Goal: Information Seeking & Learning: Learn about a topic

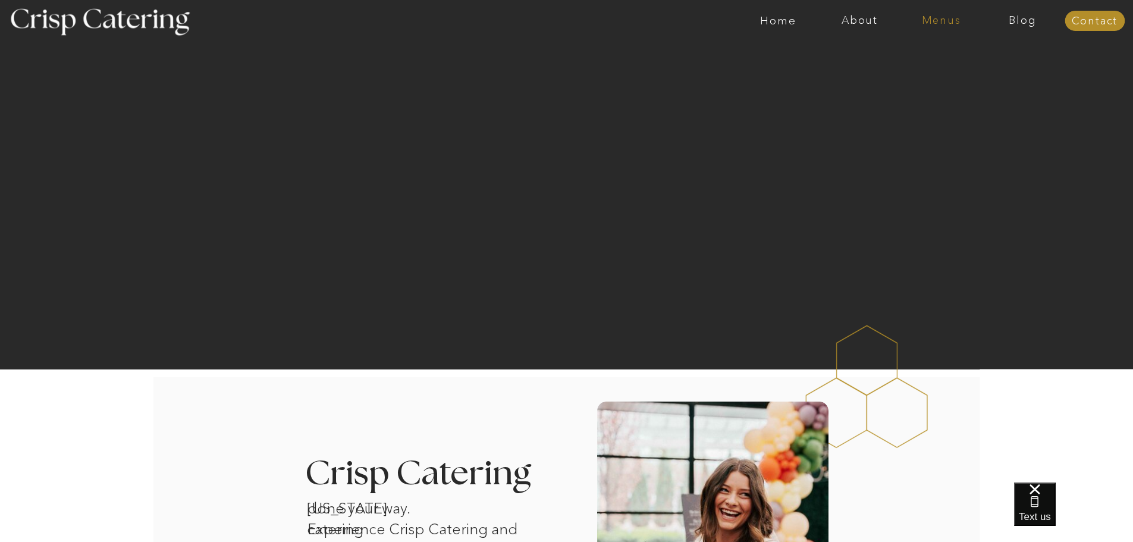
click at [941, 15] on nav "Menus" at bounding box center [940, 21] width 81 height 12
click at [581, 26] on div at bounding box center [613, 21] width 1885 height 42
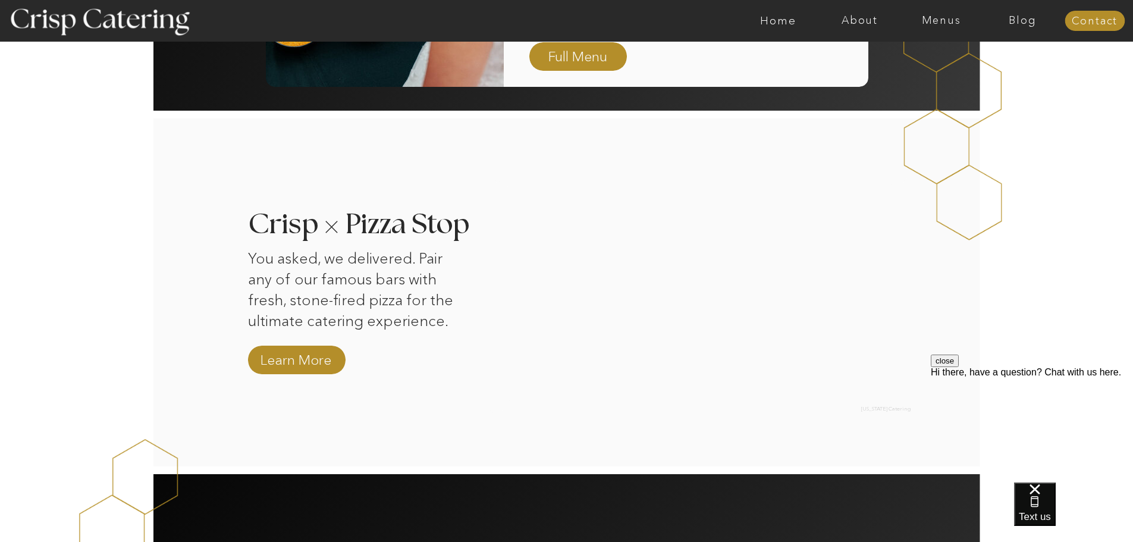
scroll to position [1068, 0]
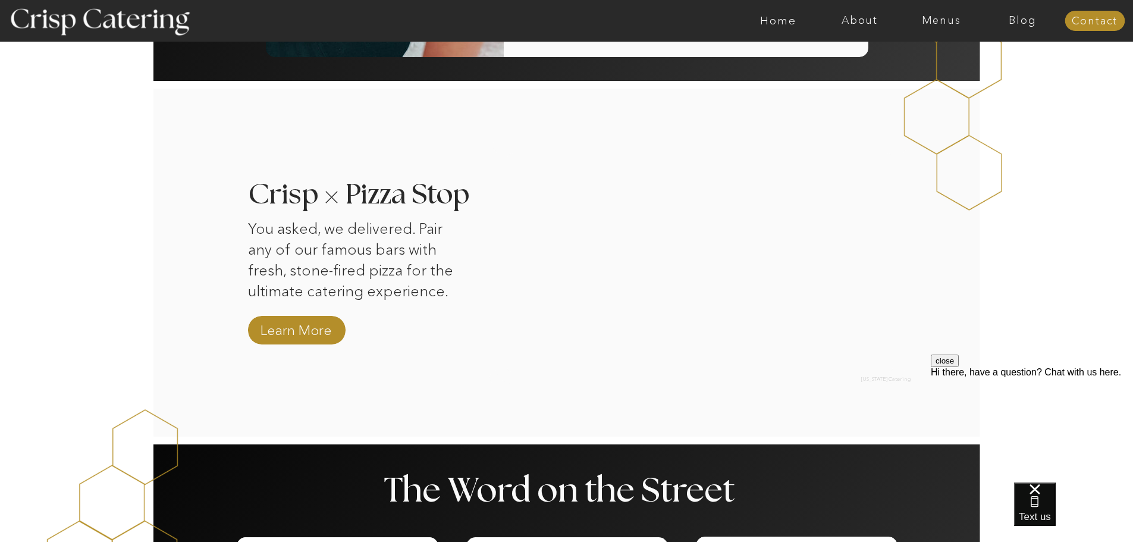
click at [958, 367] on button "close" at bounding box center [945, 360] width 28 height 12
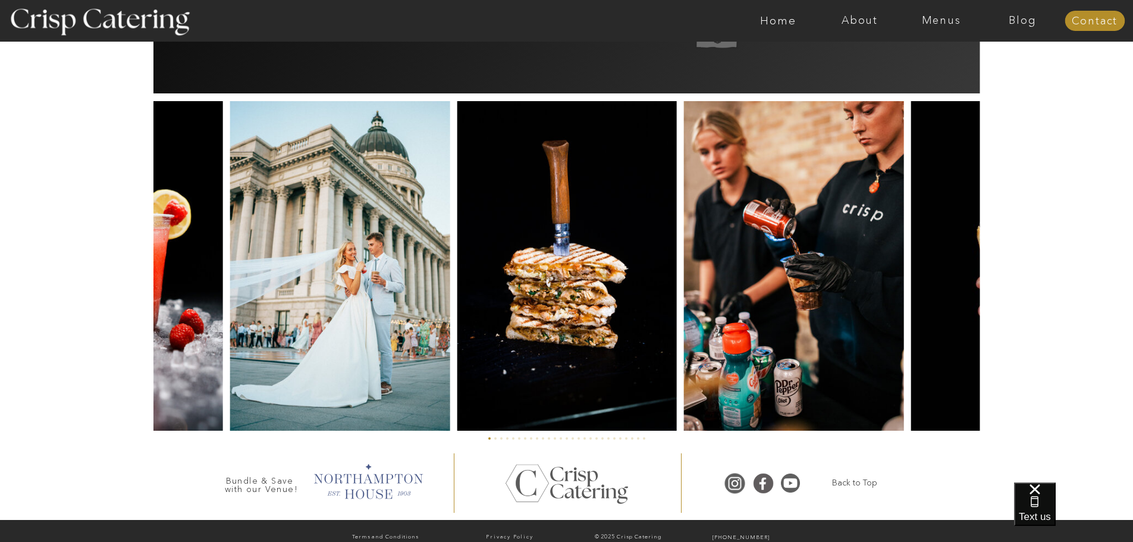
scroll to position [2740, 0]
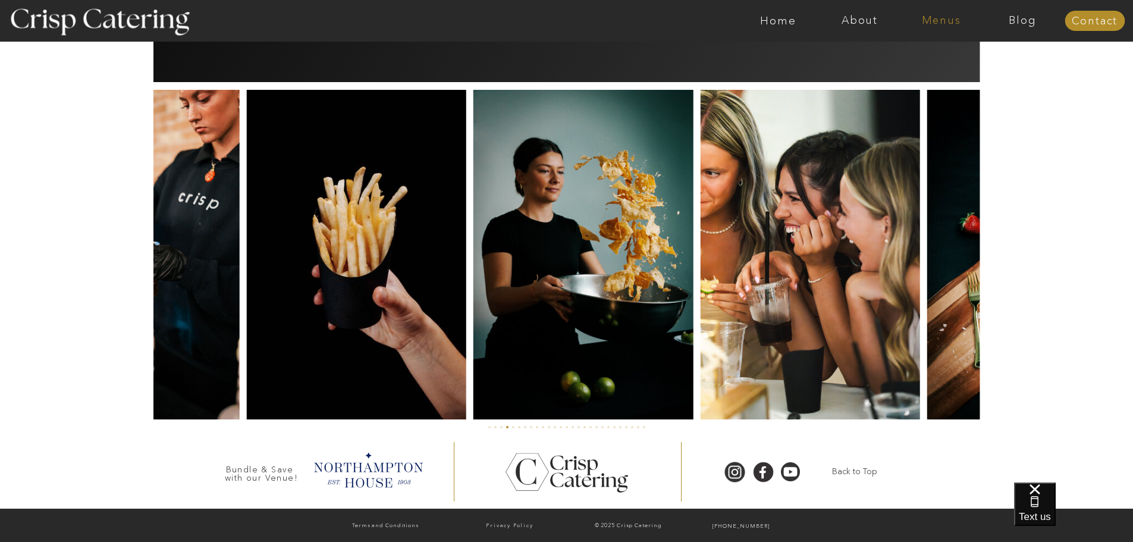
click at [933, 21] on nav "Menus" at bounding box center [940, 21] width 81 height 12
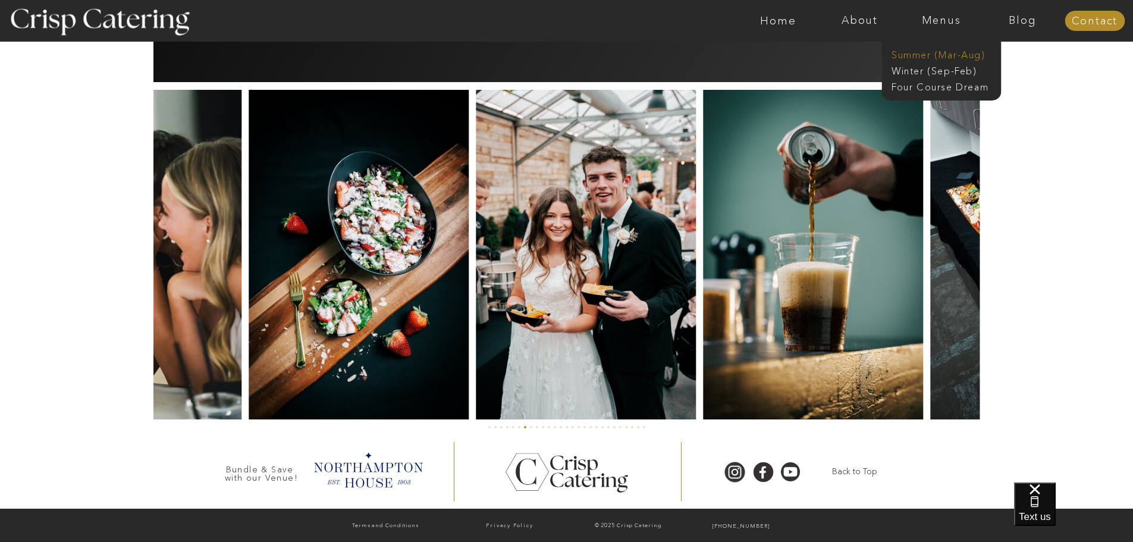
click at [921, 55] on nav "Summer (Mar-Aug)" at bounding box center [944, 53] width 106 height 11
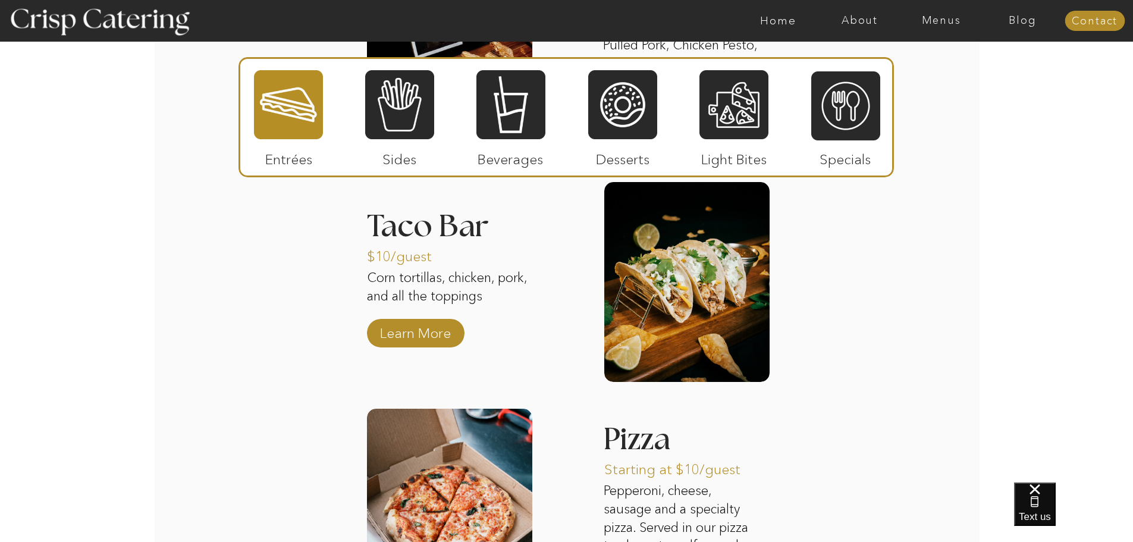
scroll to position [1374, 0]
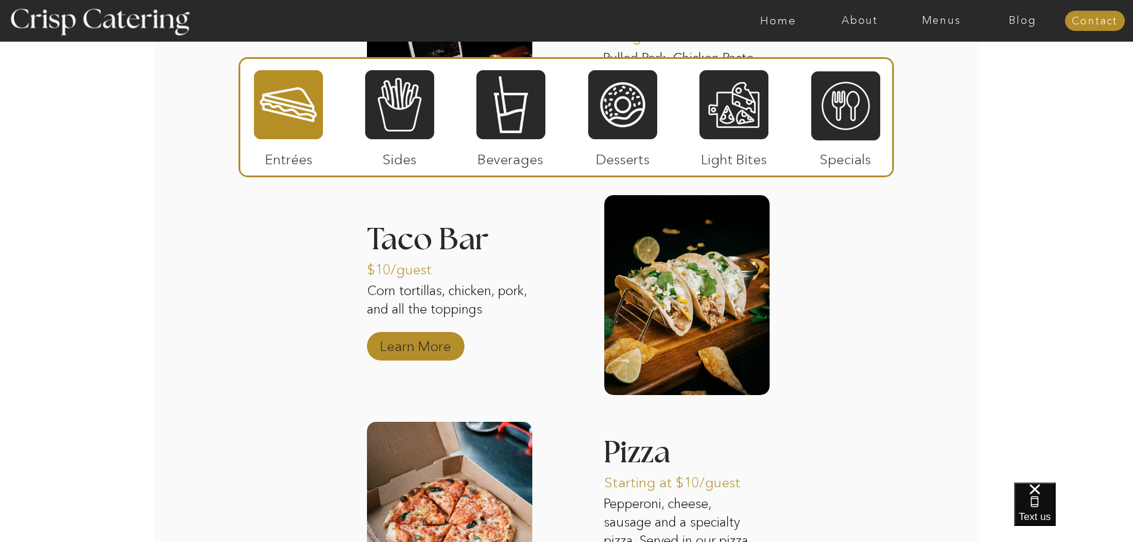
click at [398, 342] on p "Learn More" at bounding box center [415, 343] width 79 height 34
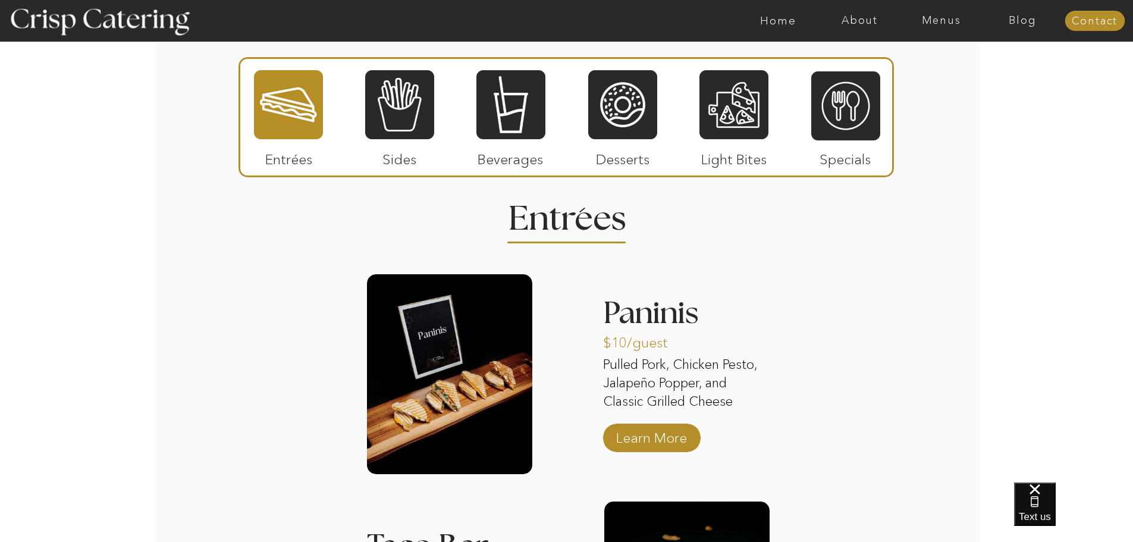
scroll to position [1054, 0]
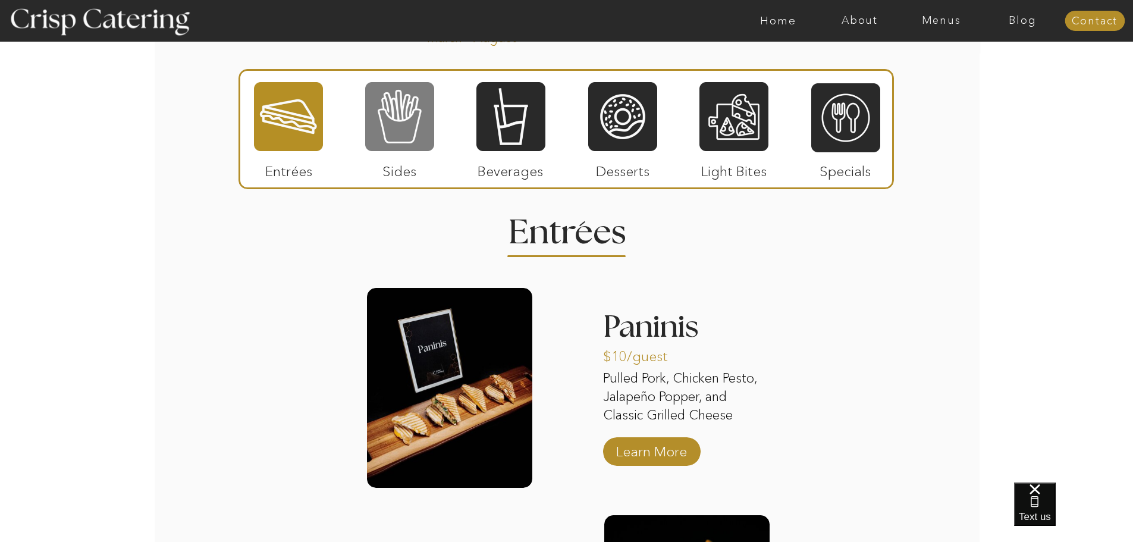
click at [391, 106] on div at bounding box center [399, 116] width 69 height 71
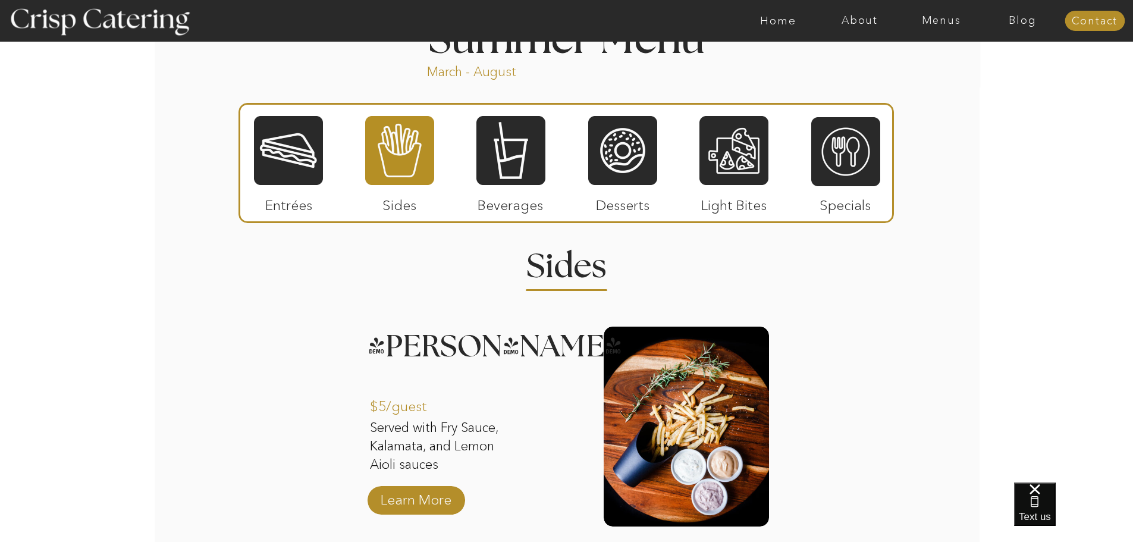
scroll to position [1016, 0]
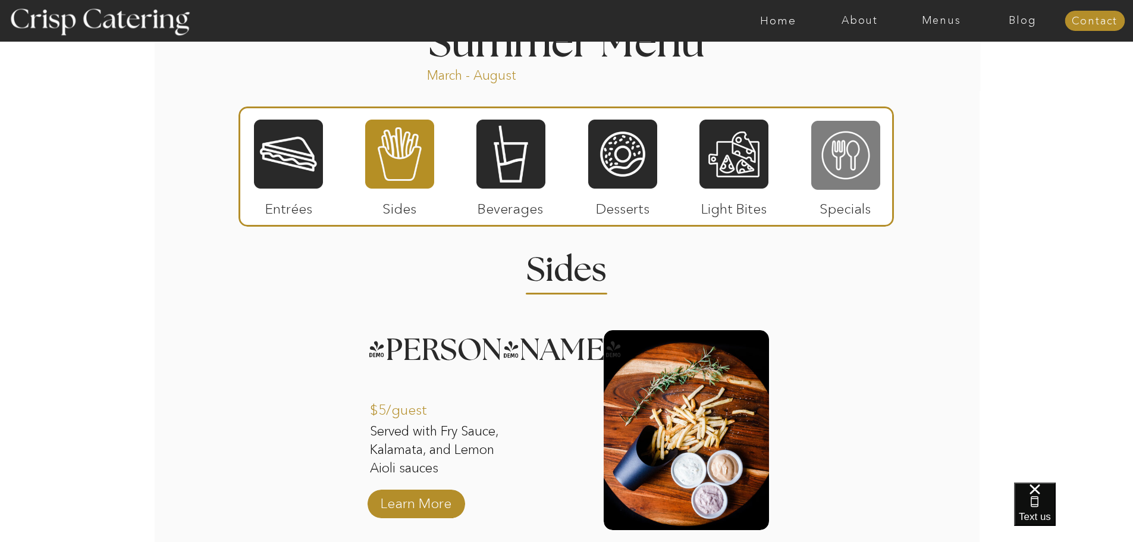
click at [853, 160] on div at bounding box center [845, 155] width 69 height 71
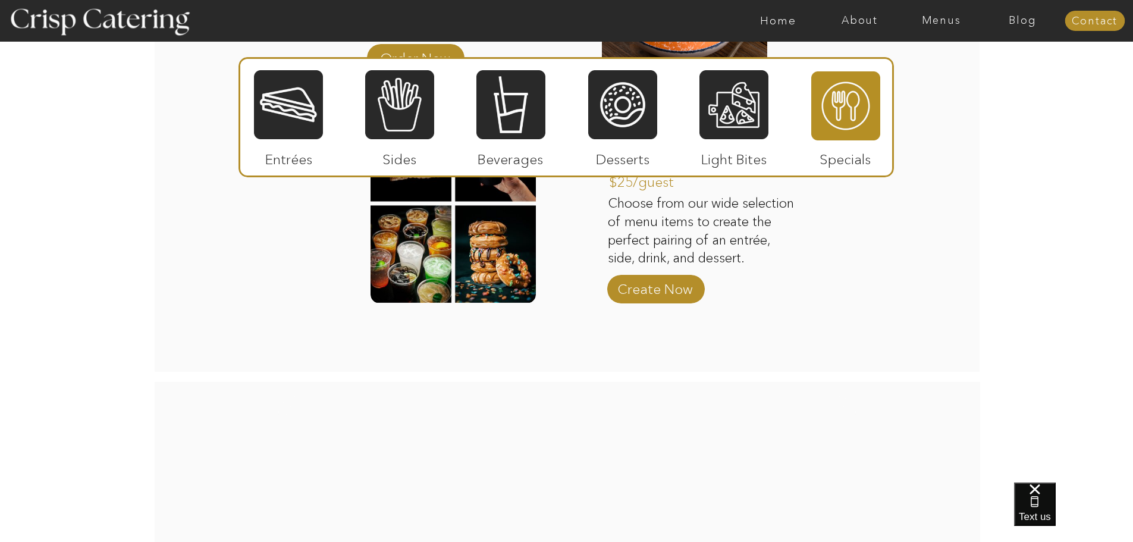
scroll to position [1428, 0]
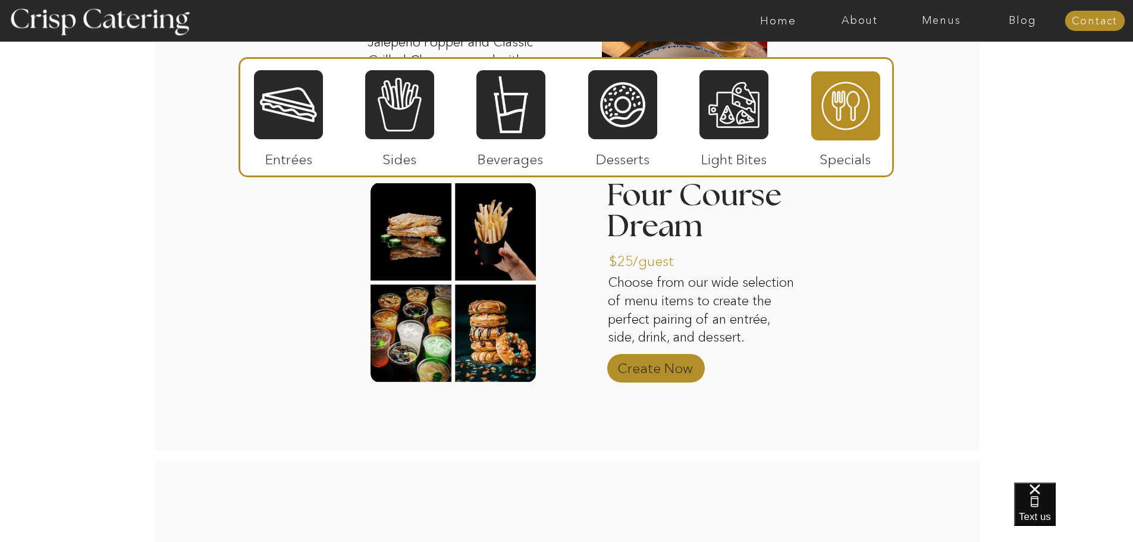
click at [665, 366] on p "Create Now" at bounding box center [654, 365] width 79 height 34
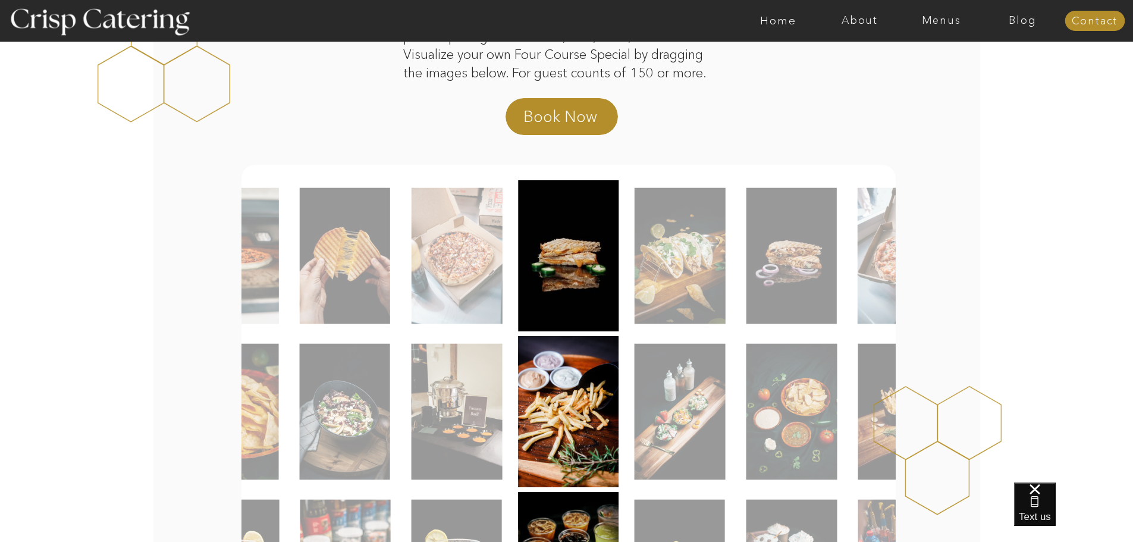
scroll to position [162, 0]
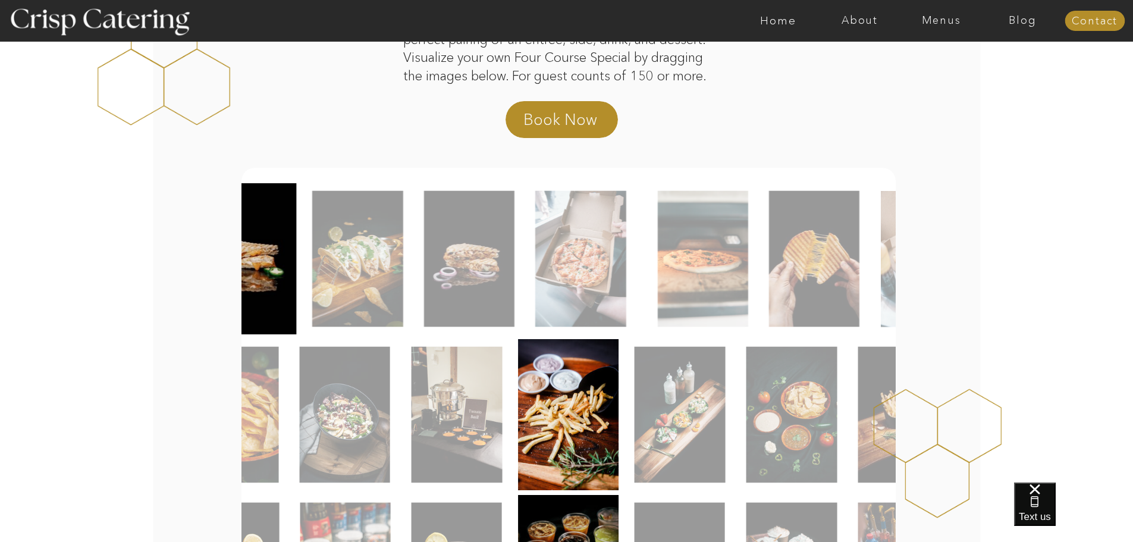
click at [320, 262] on img at bounding box center [357, 259] width 91 height 136
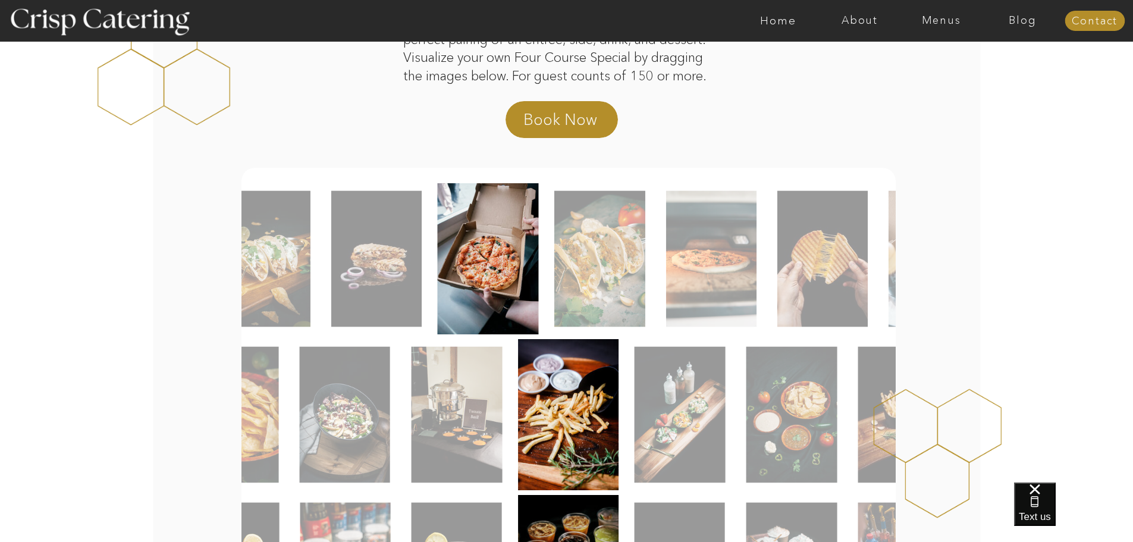
click at [746, 274] on img at bounding box center [711, 259] width 90 height 136
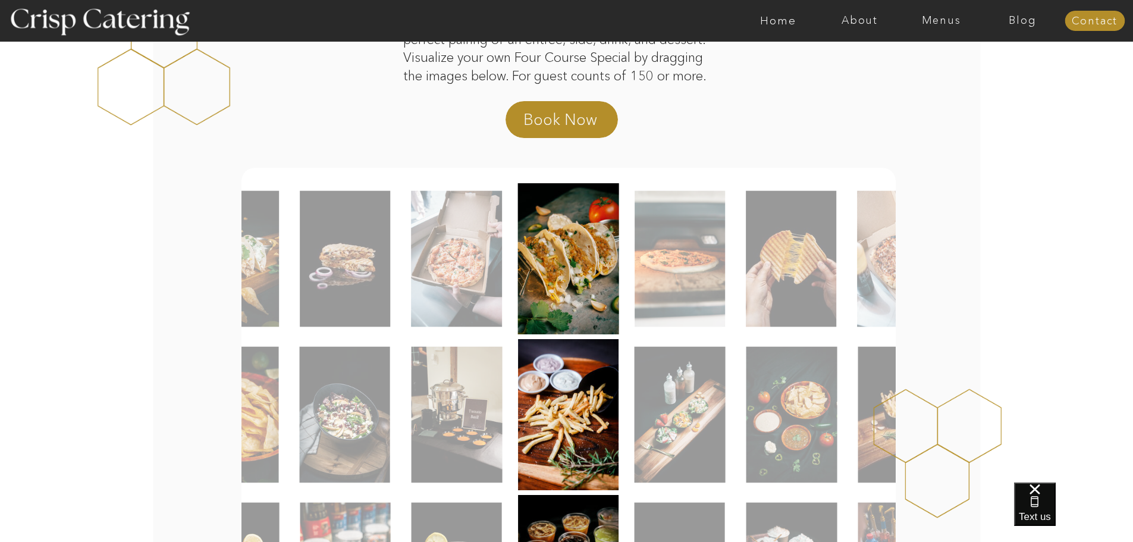
click at [563, 262] on img at bounding box center [568, 258] width 101 height 151
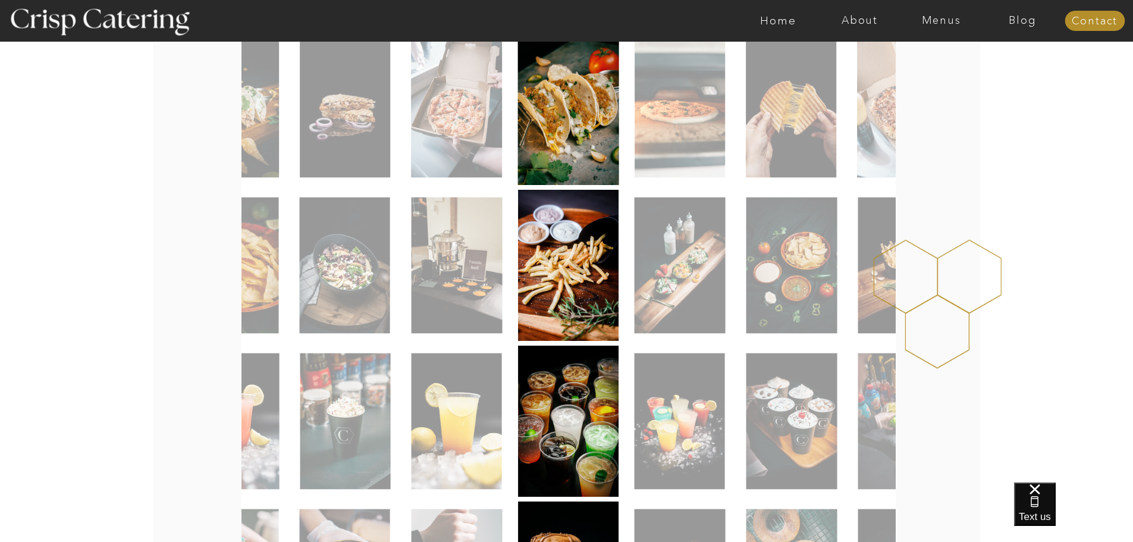
scroll to position [320, 0]
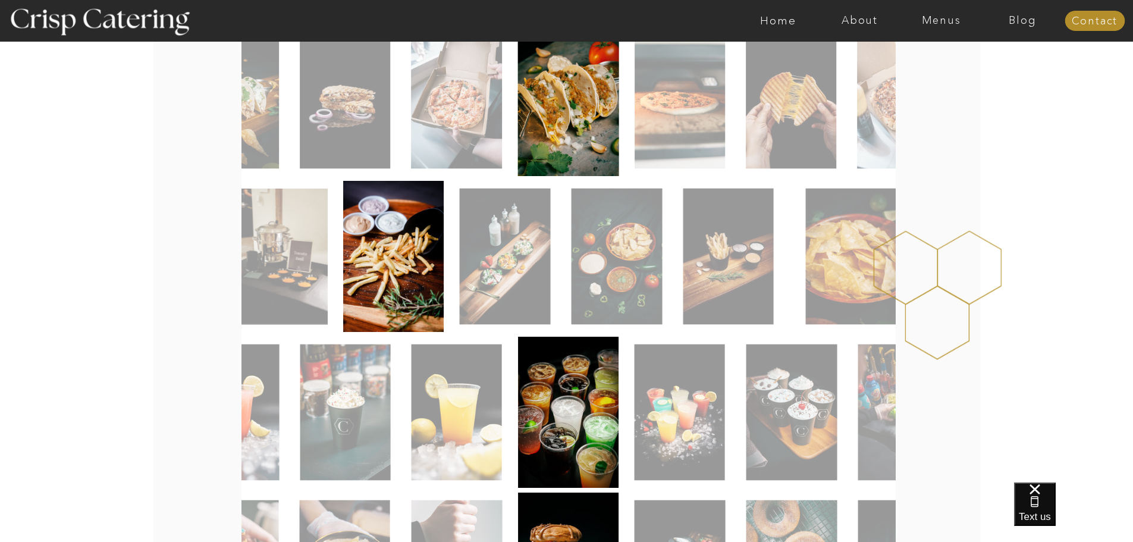
click at [543, 275] on img at bounding box center [505, 256] width 91 height 136
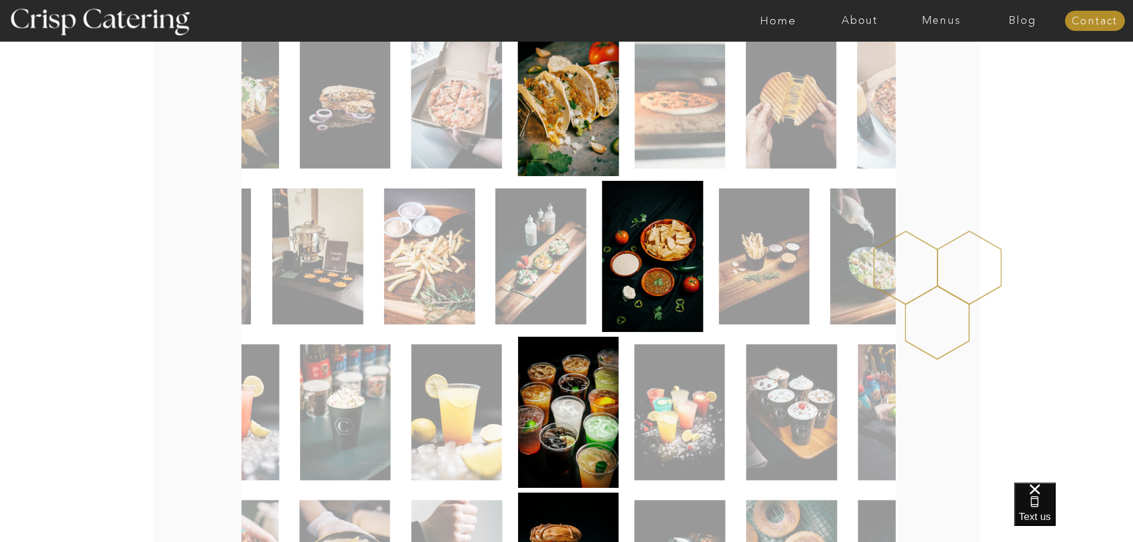
click at [656, 282] on img at bounding box center [652, 256] width 101 height 151
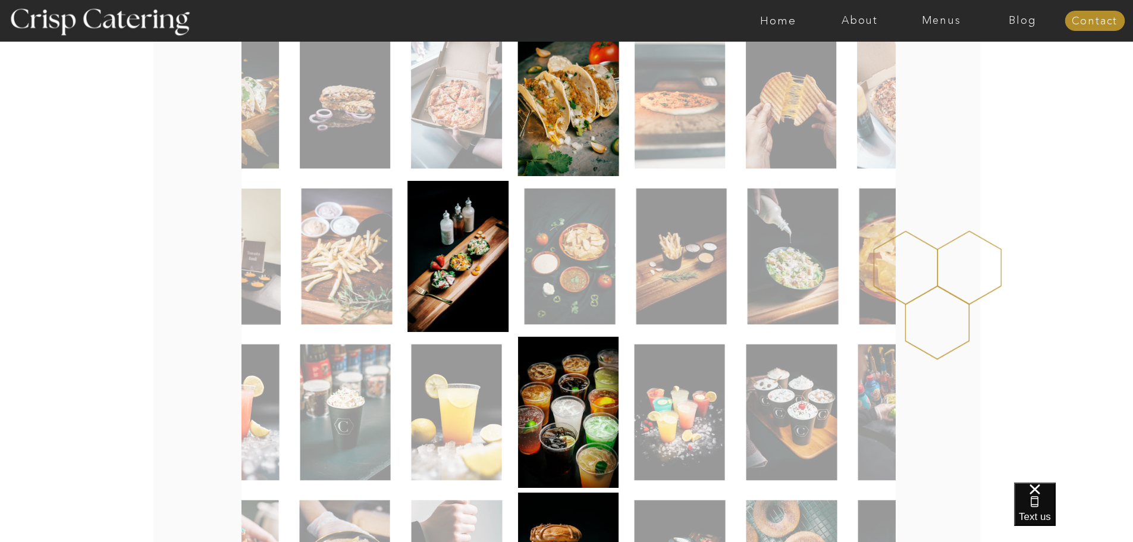
click at [563, 293] on img at bounding box center [569, 256] width 91 height 136
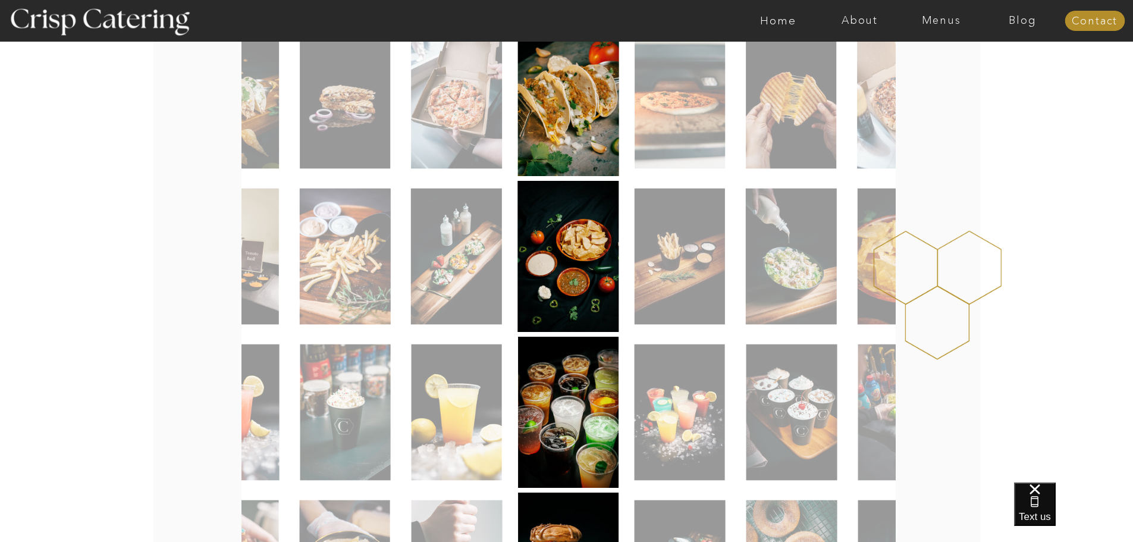
drag, startPoint x: 863, startPoint y: 311, endPoint x: 582, endPoint y: 299, distance: 282.1
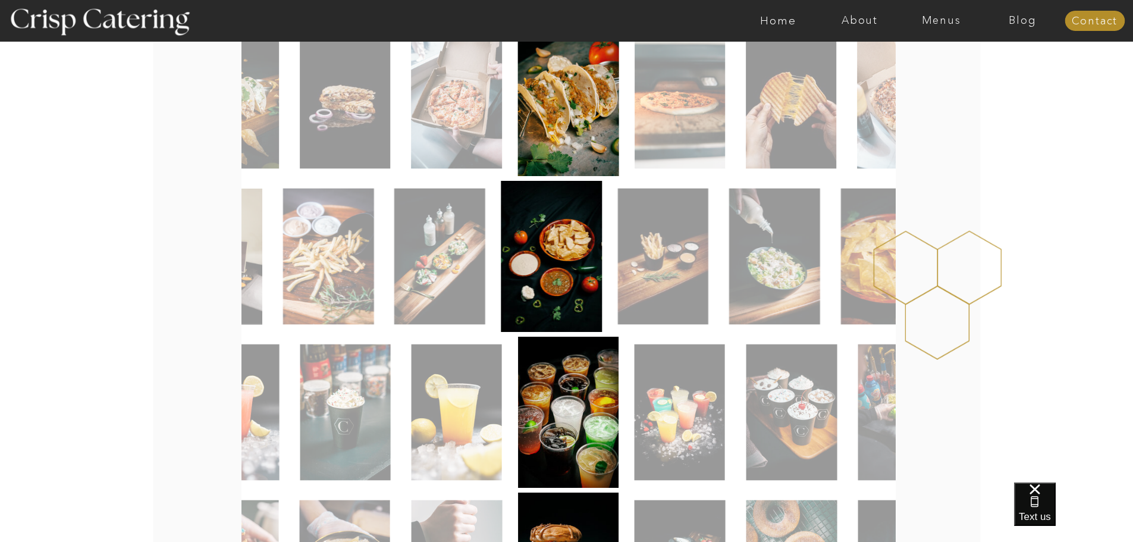
click at [753, 318] on img at bounding box center [774, 256] width 91 height 136
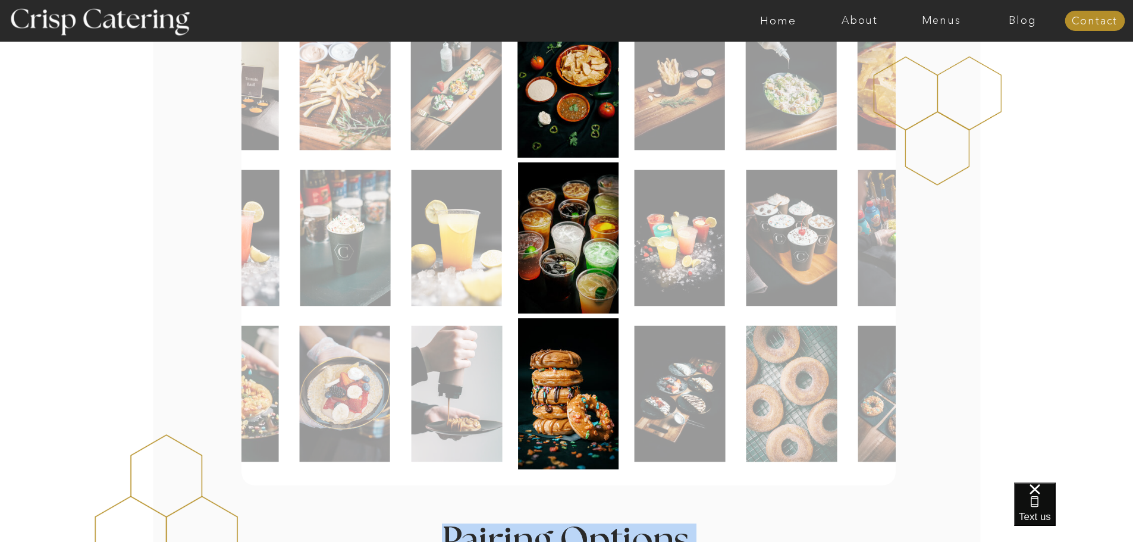
scroll to position [497, 0]
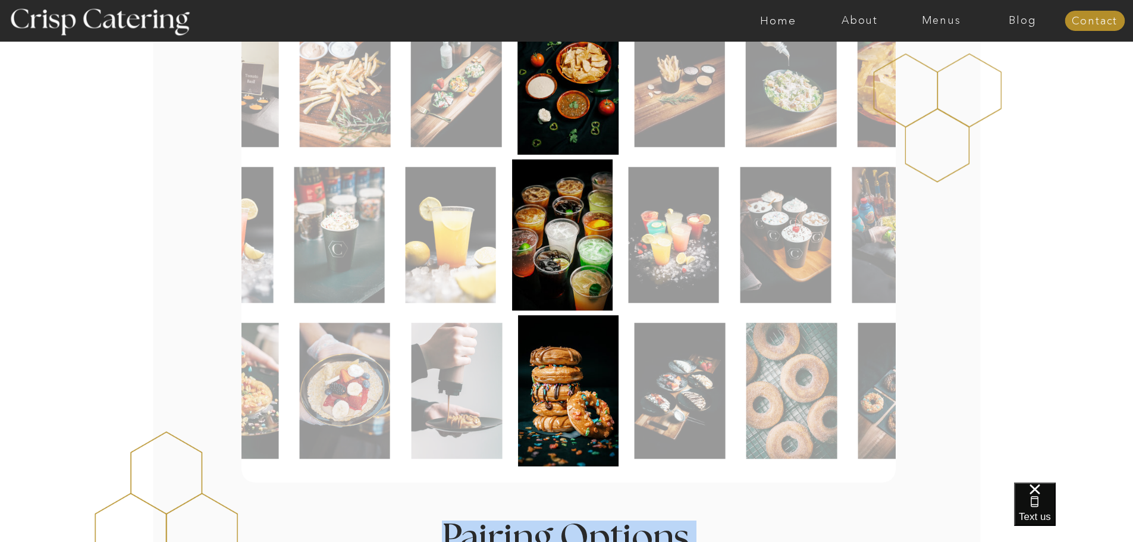
click at [703, 279] on img at bounding box center [673, 235] width 90 height 136
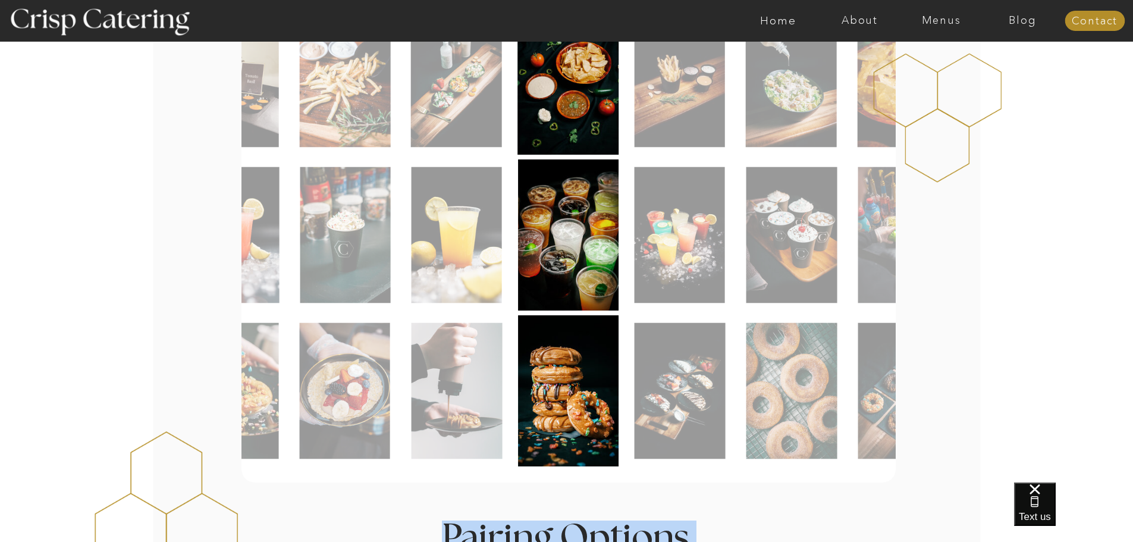
click at [757, 369] on img at bounding box center [791, 391] width 91 height 136
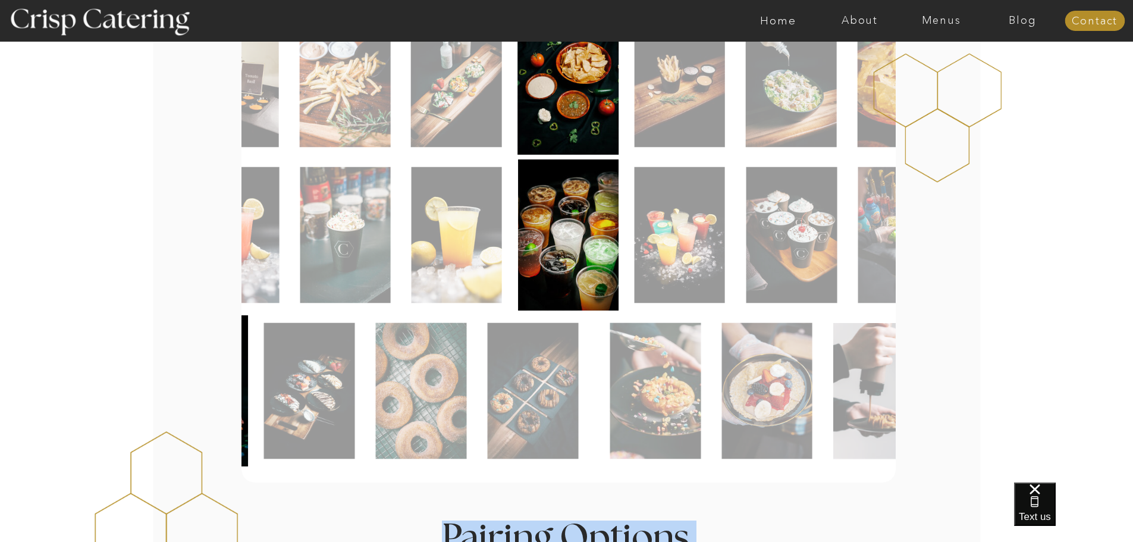
click at [404, 378] on img at bounding box center [421, 391] width 91 height 136
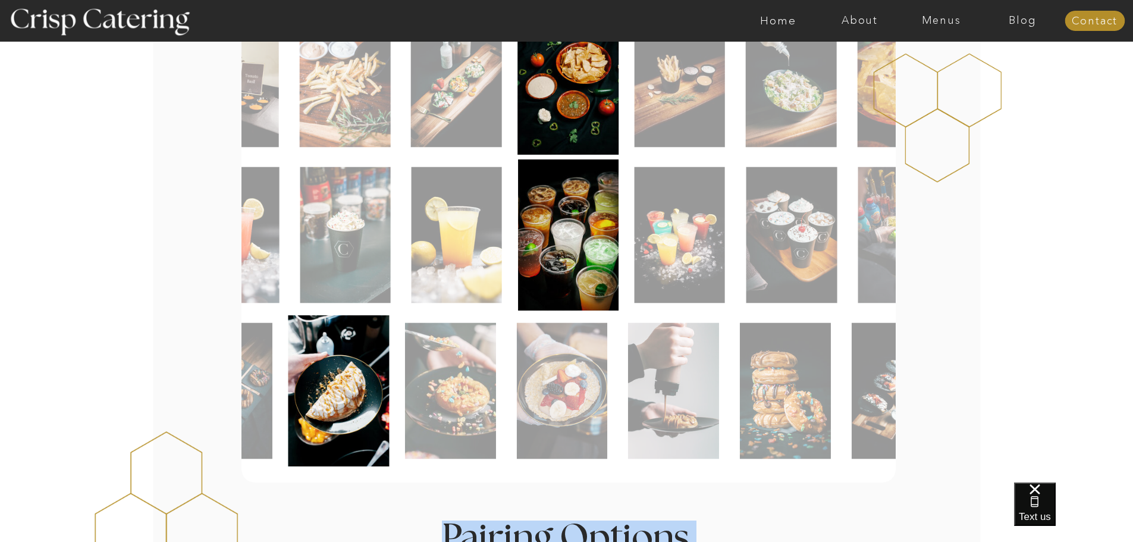
click at [517, 378] on img at bounding box center [562, 391] width 90 height 136
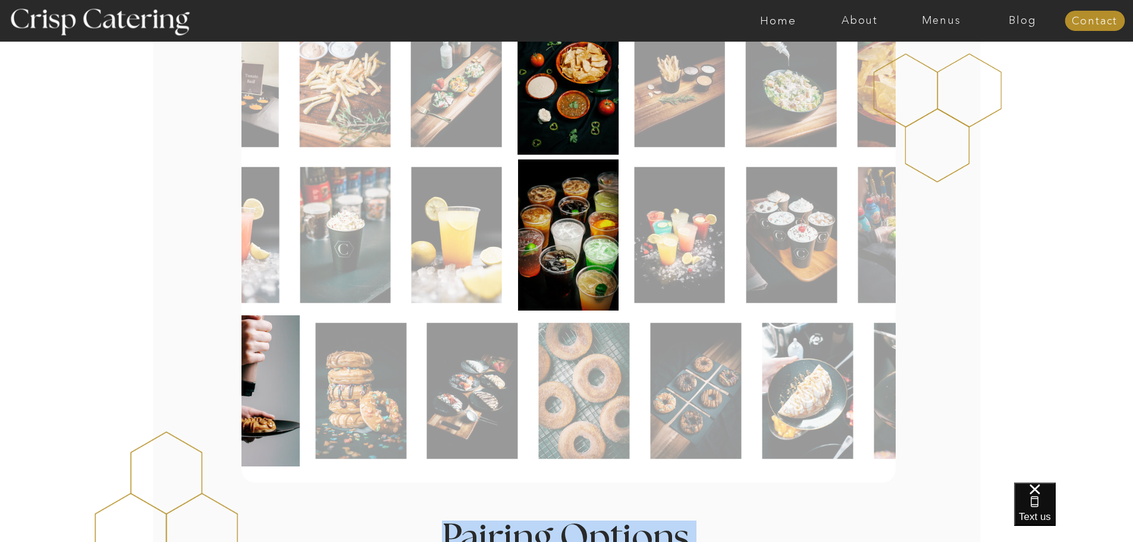
click at [502, 393] on img at bounding box center [472, 391] width 91 height 136
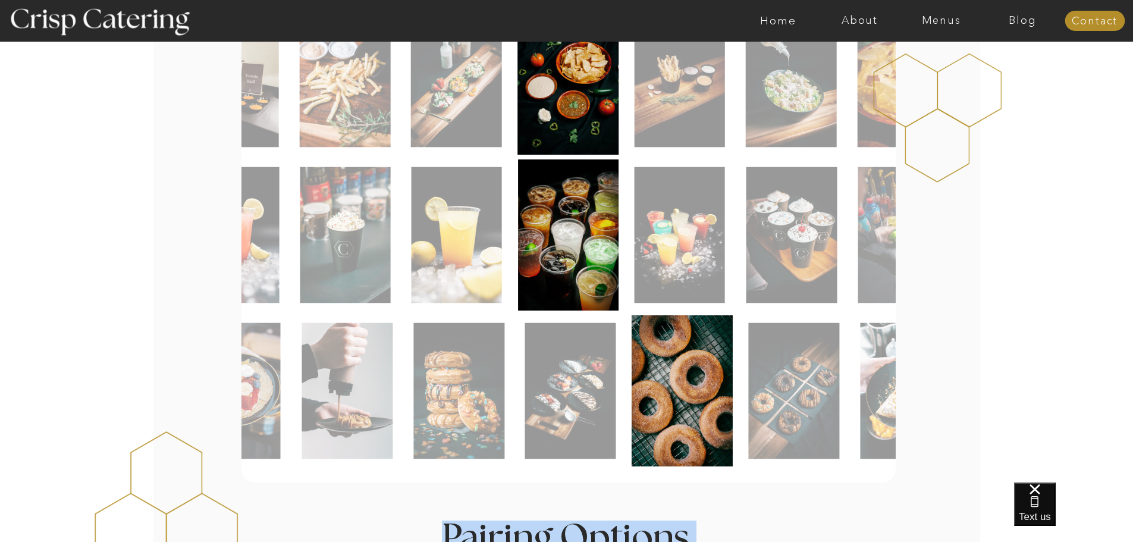
click at [634, 395] on div at bounding box center [735, 390] width 654 height 151
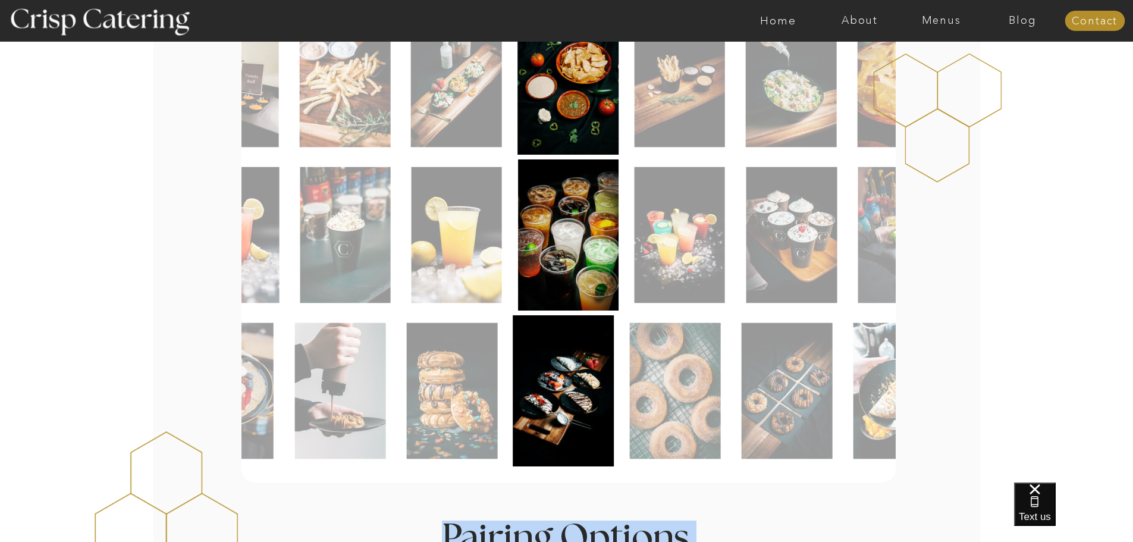
click at [802, 410] on img at bounding box center [786, 391] width 91 height 136
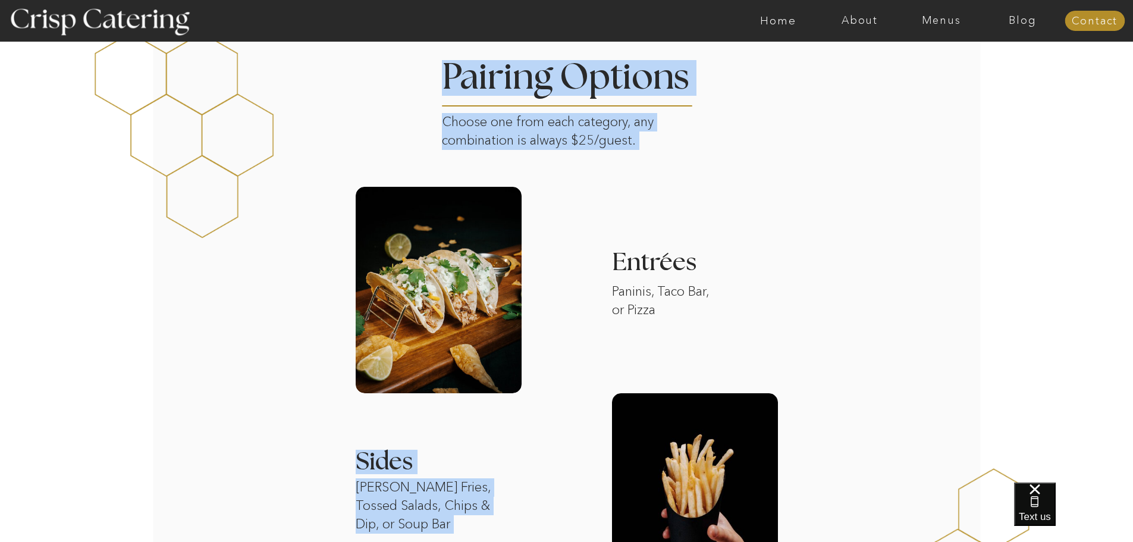
scroll to position [875, 0]
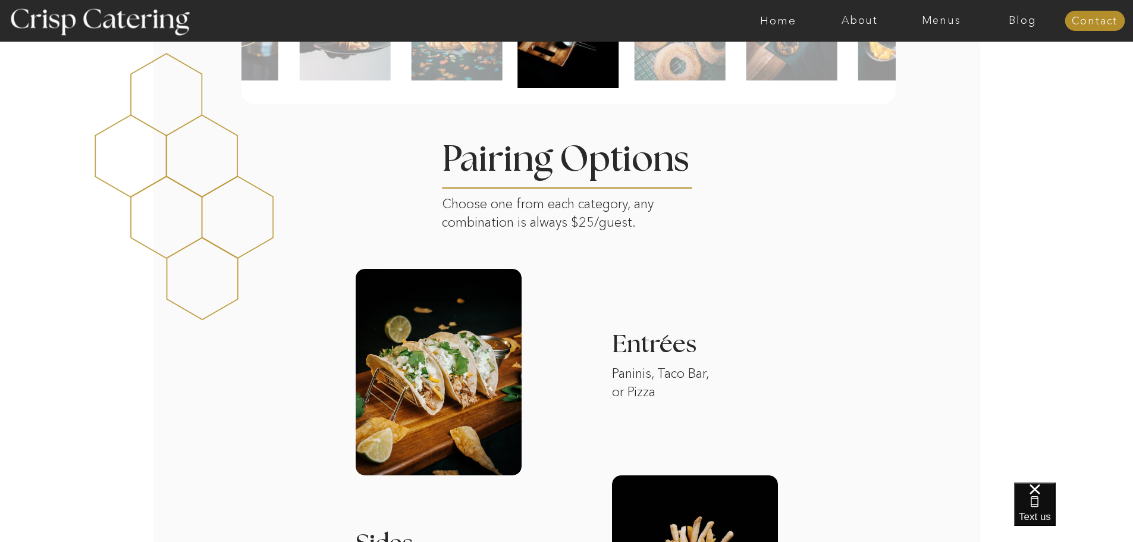
click at [971, 288] on div "About Home Menus Contact Blog About Crisp Crisp Cares Reviews faq About Home Me…" at bounding box center [566, 458] width 1133 height 2666
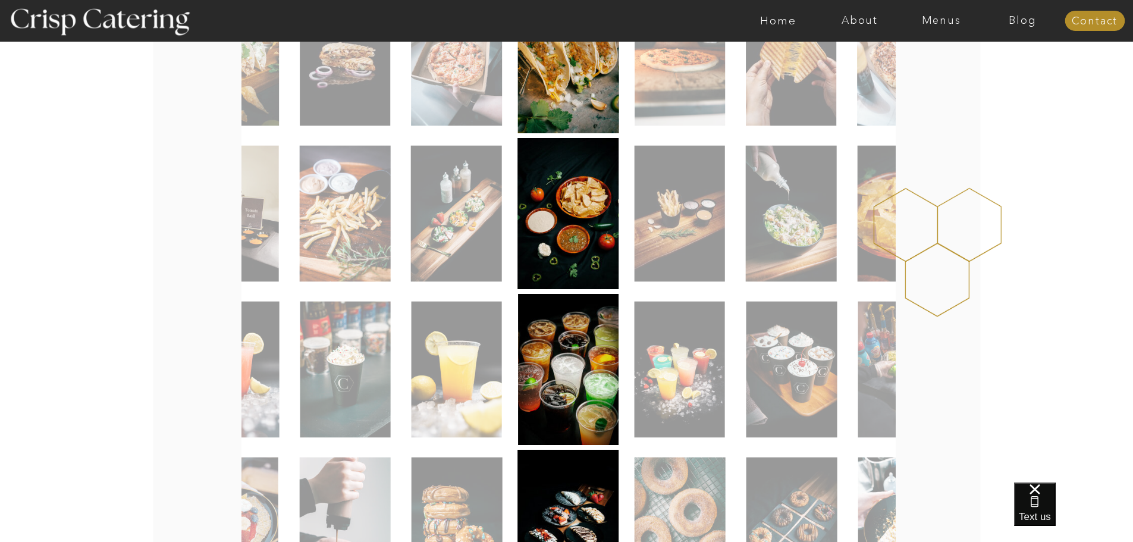
scroll to position [113, 0]
